Goal: Information Seeking & Learning: Learn about a topic

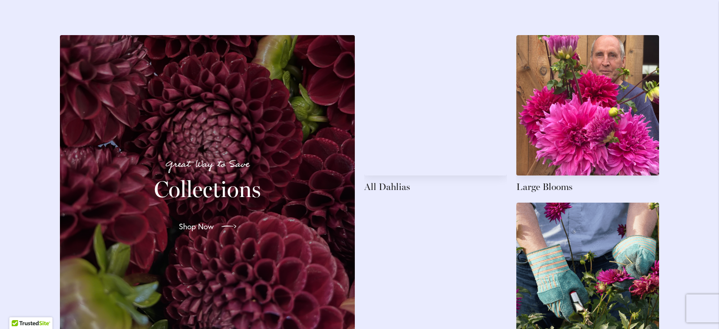
scroll to position [1328, 0]
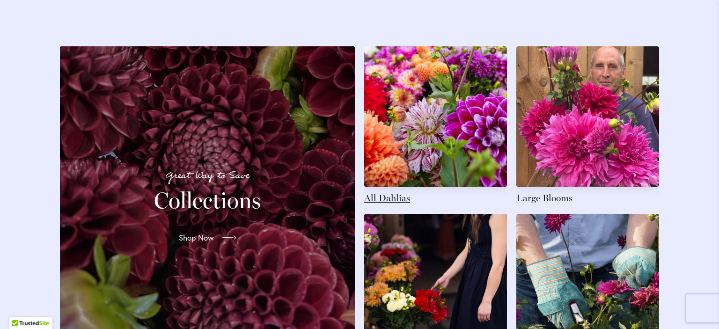
click at [436, 112] on link at bounding box center [435, 125] width 143 height 158
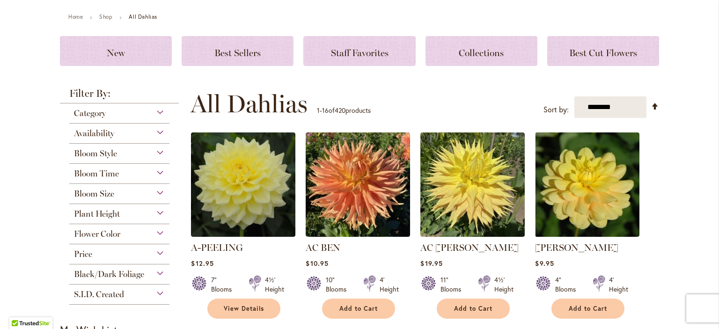
scroll to position [140, 0]
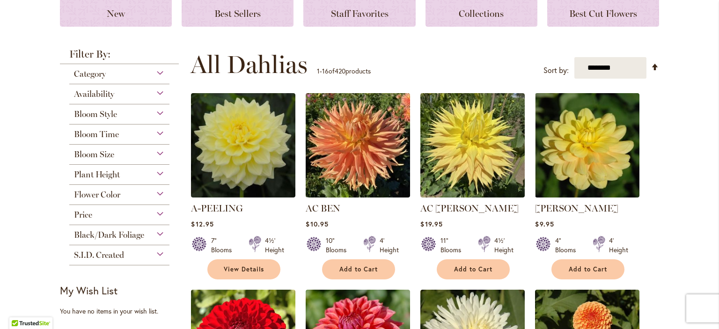
click at [151, 112] on div "Bloom Style" at bounding box center [119, 111] width 100 height 15
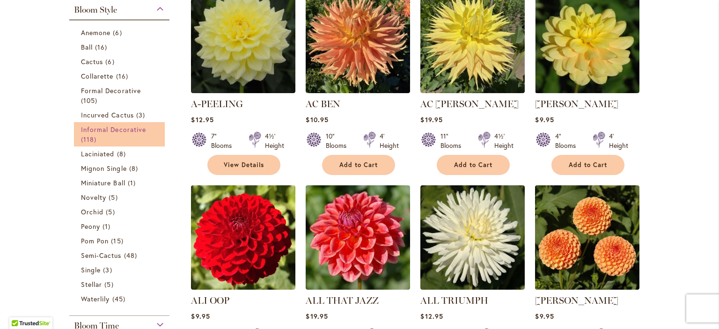
click at [120, 132] on span "Informal Decorative" at bounding box center [113, 129] width 65 height 9
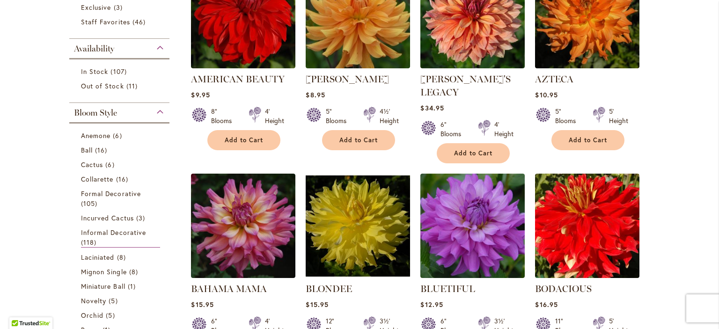
scroll to position [234, 0]
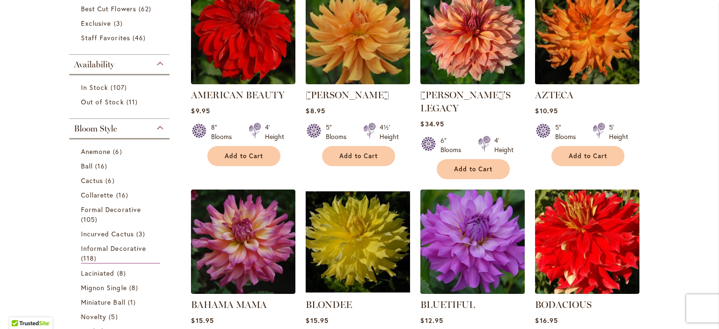
click at [152, 124] on div "Bloom Style" at bounding box center [119, 126] width 100 height 15
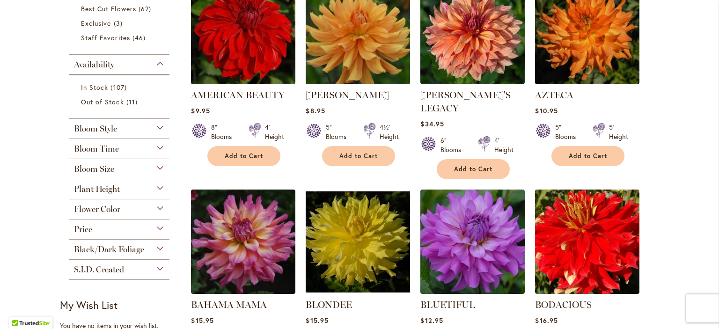
click at [143, 123] on div "Bloom Style" at bounding box center [119, 126] width 100 height 15
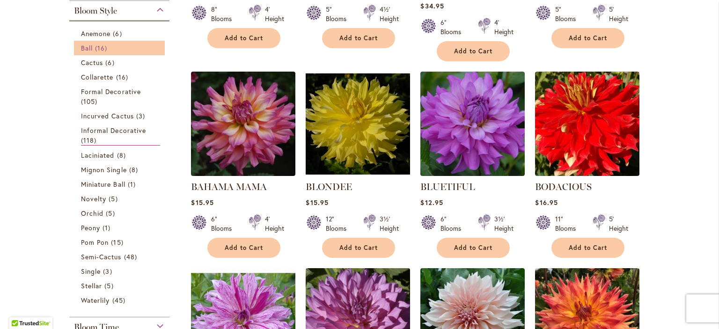
click at [95, 48] on span "16 items" at bounding box center [102, 48] width 15 height 10
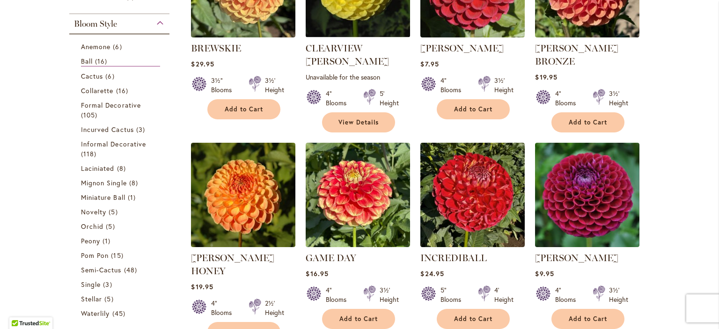
scroll to position [327, 0]
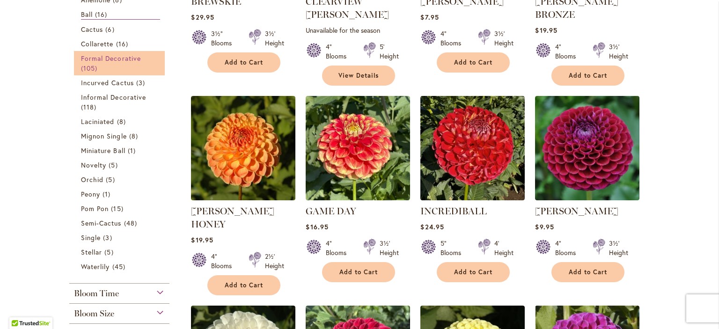
click at [116, 58] on span "Formal Decorative" at bounding box center [111, 58] width 60 height 9
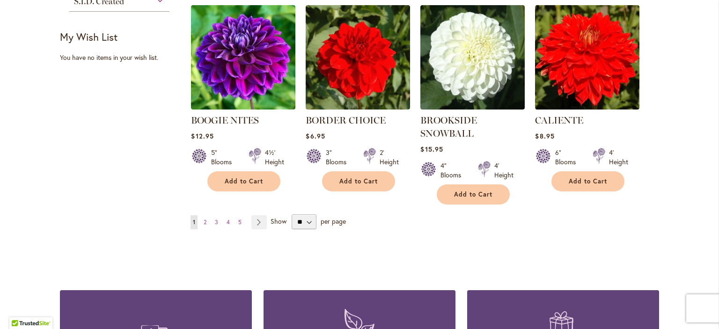
scroll to position [748, 0]
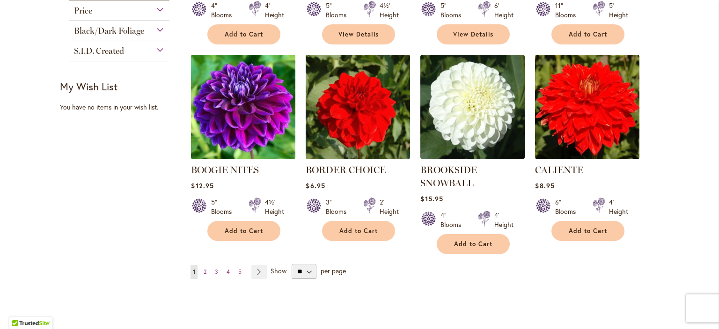
click at [235, 132] on img at bounding box center [243, 106] width 109 height 109
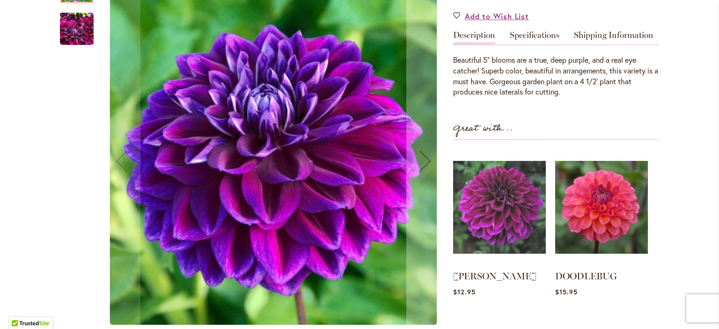
scroll to position [234, 0]
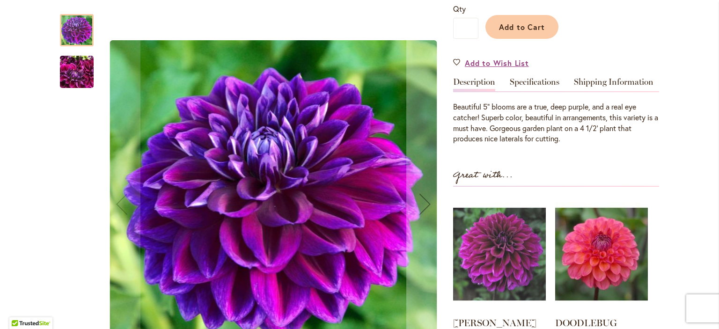
click at [68, 76] on img "BOOGIE NITES" at bounding box center [77, 72] width 34 height 45
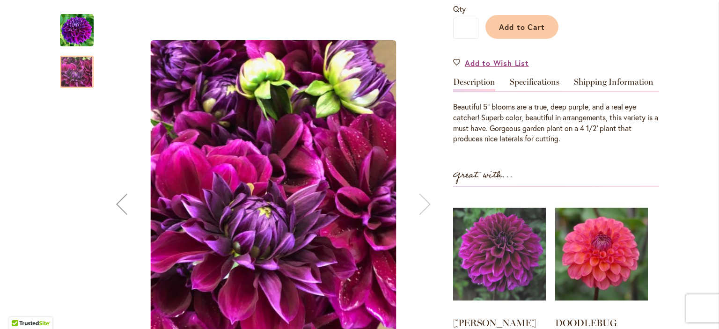
click at [70, 31] on img "BOOGIE NITES" at bounding box center [77, 31] width 34 height 34
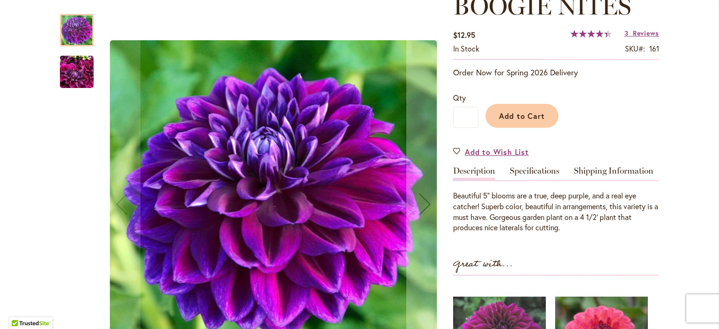
scroll to position [0, 0]
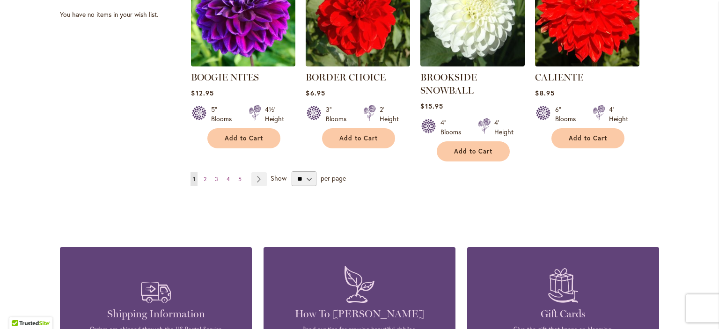
scroll to position [889, 0]
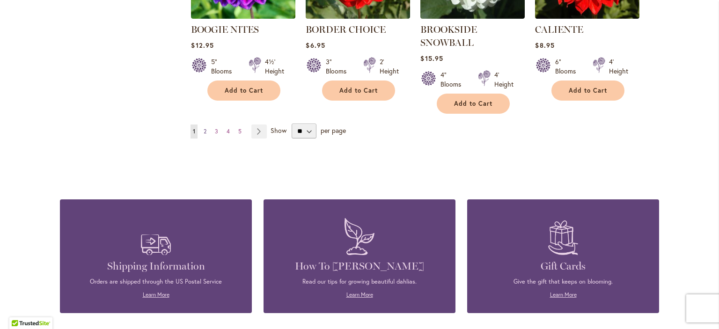
click at [203, 130] on span "2" at bounding box center [204, 131] width 3 height 7
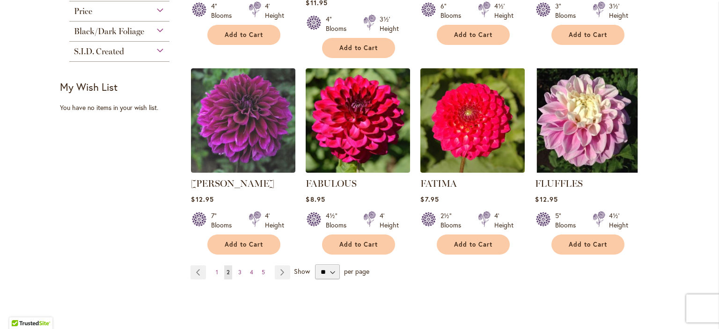
scroll to position [748, 0]
click at [238, 268] on span "3" at bounding box center [239, 271] width 3 height 7
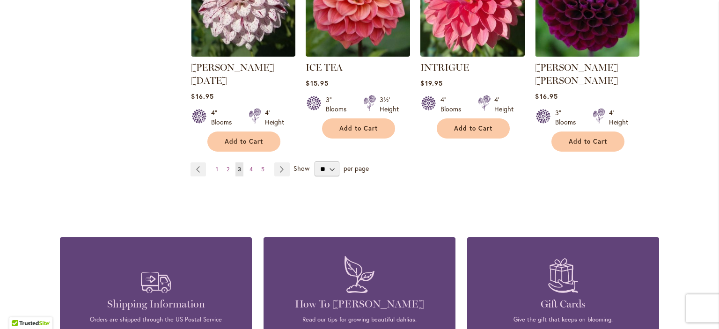
scroll to position [889, 0]
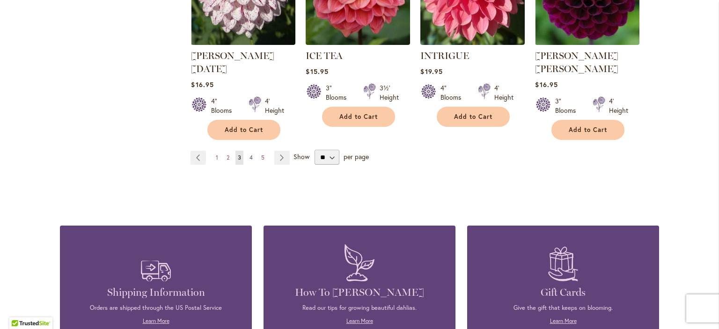
click at [249, 154] on span "4" at bounding box center [250, 157] width 3 height 7
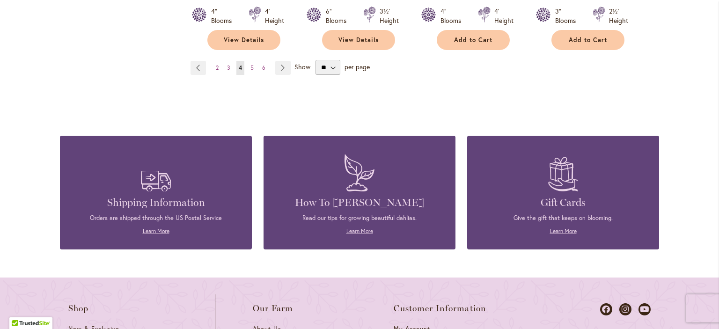
scroll to position [982, 0]
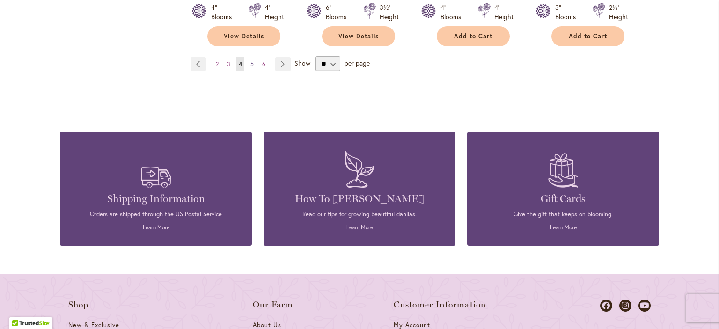
click at [250, 60] on span "5" at bounding box center [251, 63] width 3 height 7
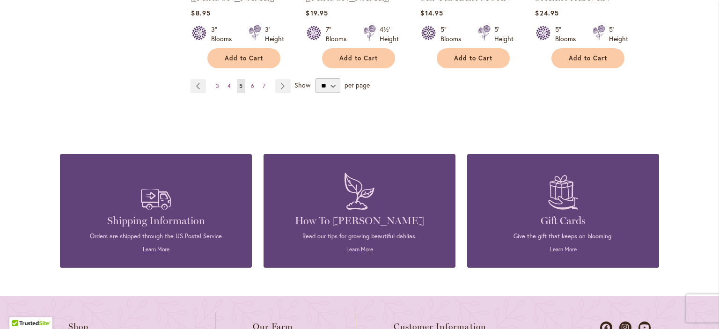
scroll to position [936, 0]
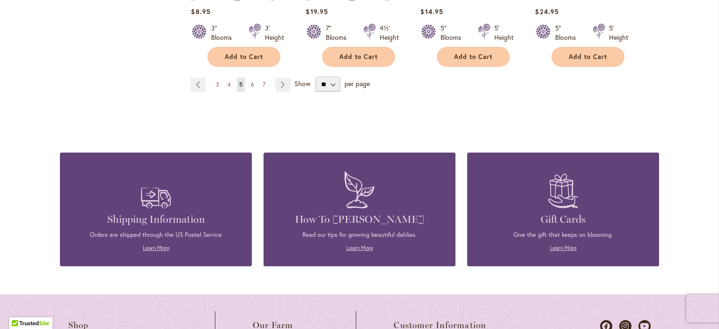
click at [251, 84] on span "6" at bounding box center [252, 84] width 3 height 7
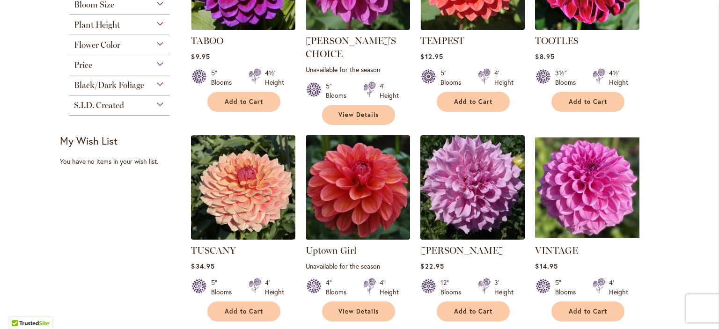
scroll to position [702, 0]
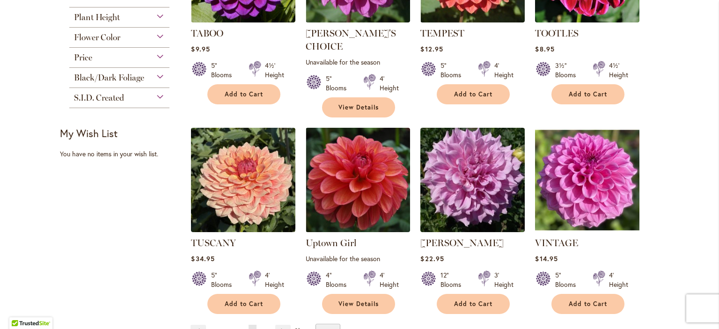
click at [260, 325] on link "Page 7" at bounding box center [263, 332] width 7 height 14
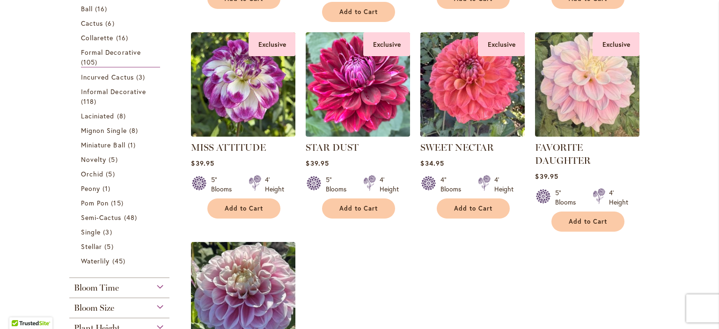
scroll to position [421, 0]
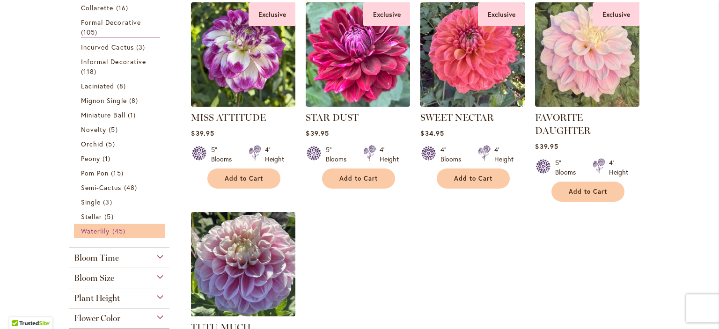
click at [95, 232] on span "Waterlily" at bounding box center [95, 230] width 29 height 9
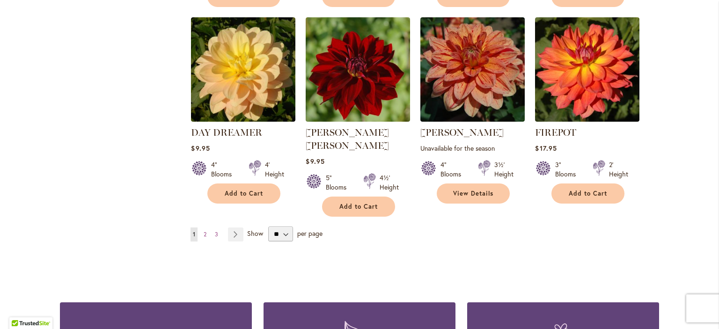
scroll to position [842, 0]
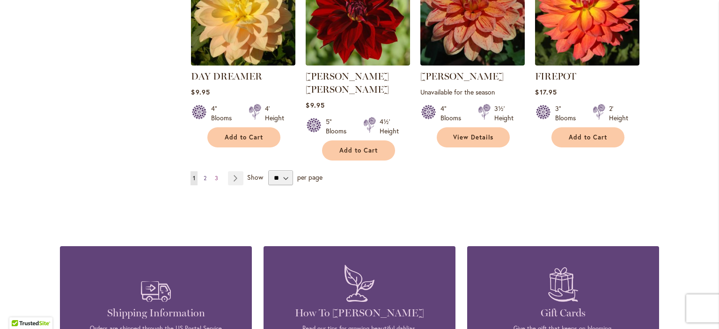
click at [203, 174] on span "2" at bounding box center [204, 177] width 3 height 7
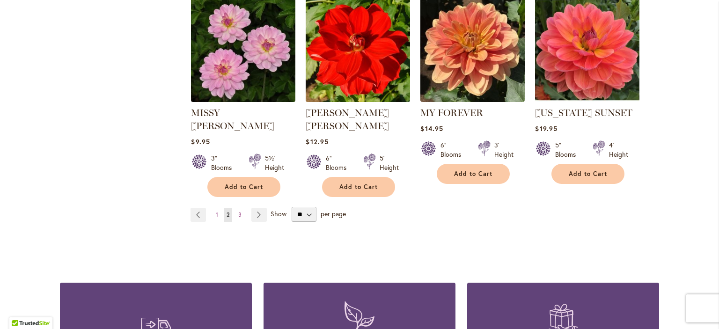
scroll to position [842, 0]
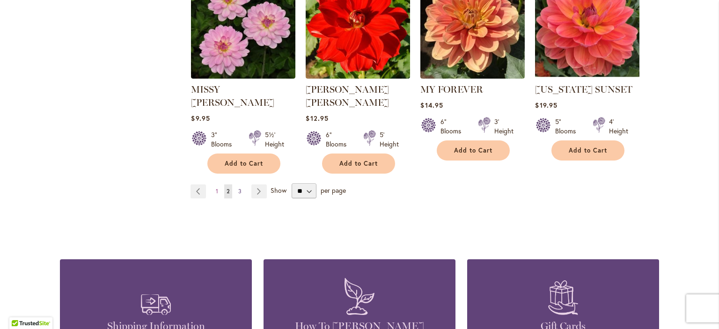
click at [238, 184] on link "Page 3" at bounding box center [240, 191] width 8 height 14
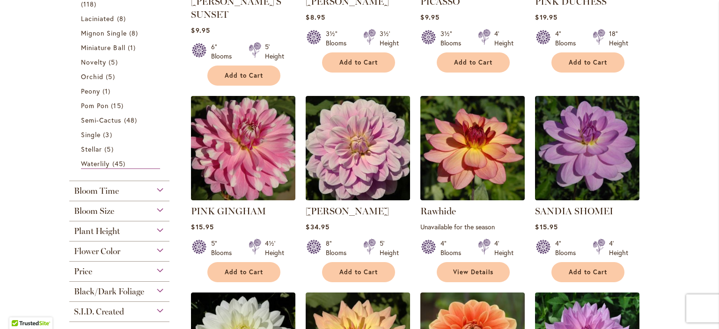
scroll to position [281, 0]
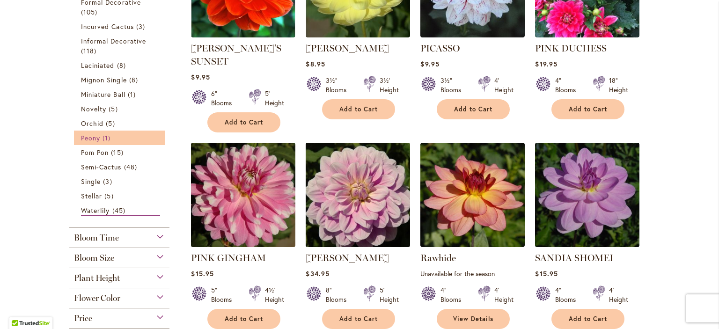
click at [86, 140] on span "Peony" at bounding box center [90, 137] width 19 height 9
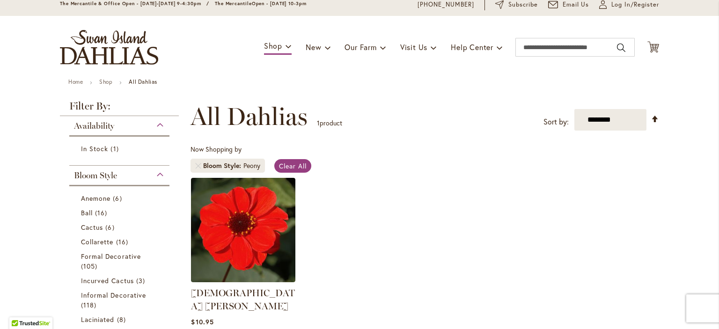
scroll to position [94, 0]
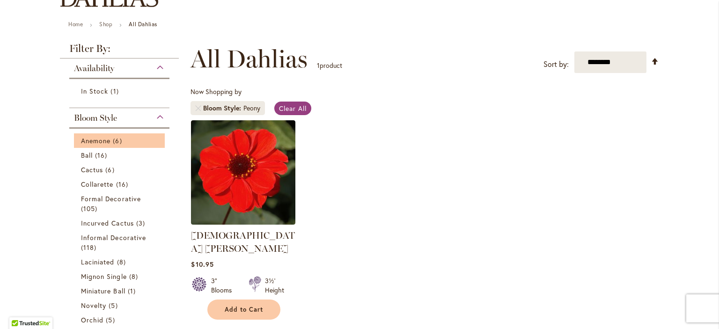
click at [96, 145] on li "Anemone 6 items" at bounding box center [119, 140] width 91 height 15
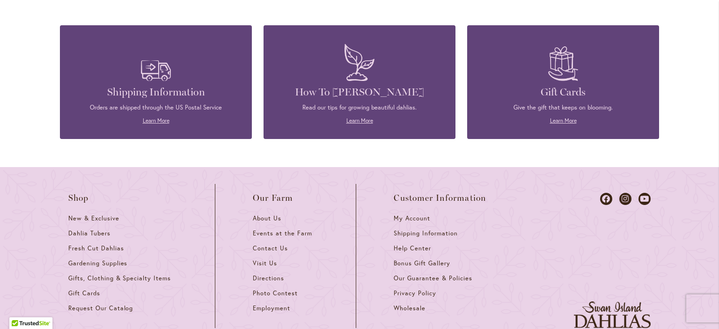
scroll to position [795, 0]
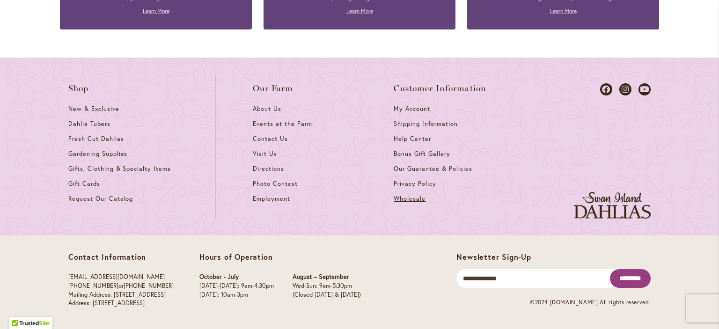
click at [399, 202] on span "Wholesale" at bounding box center [409, 199] width 32 height 8
